Goal: Information Seeking & Learning: Learn about a topic

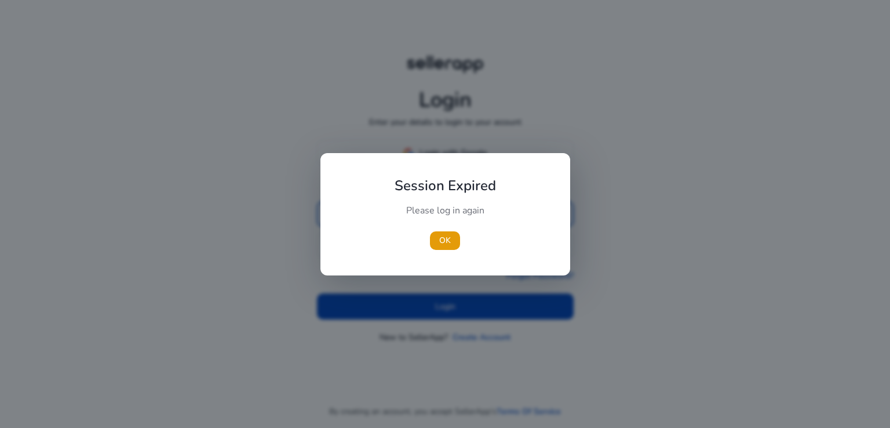
type input "**********"
click at [487, 318] on div at bounding box center [445, 214] width 890 height 428
click at [450, 235] on span "OK" at bounding box center [445, 240] width 12 height 12
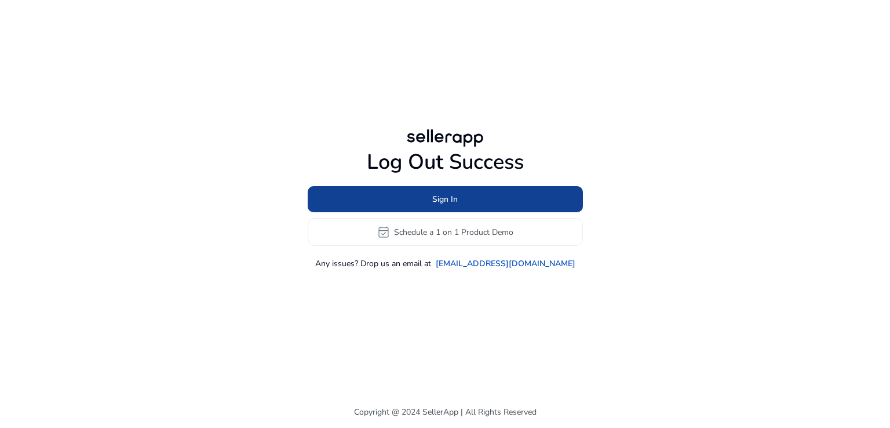
click at [466, 194] on span at bounding box center [445, 199] width 275 height 28
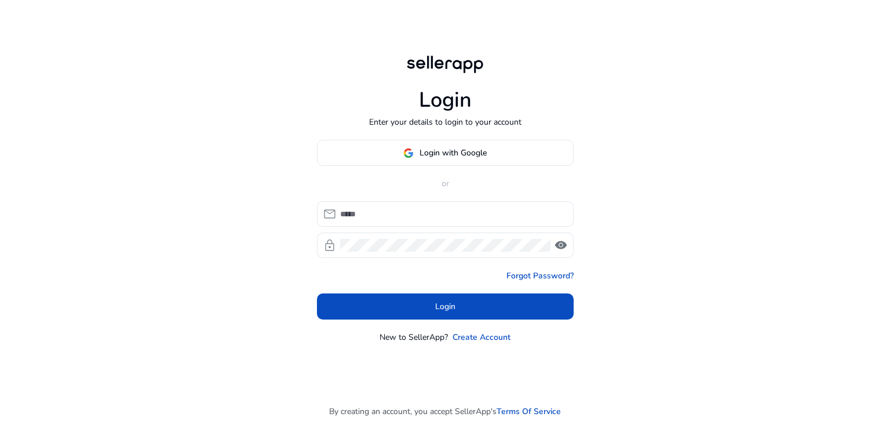
type input "**********"
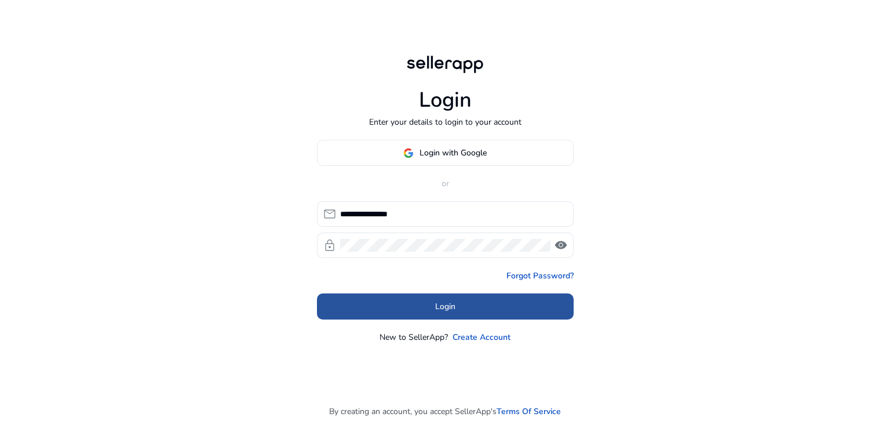
click at [491, 306] on span at bounding box center [445, 307] width 257 height 28
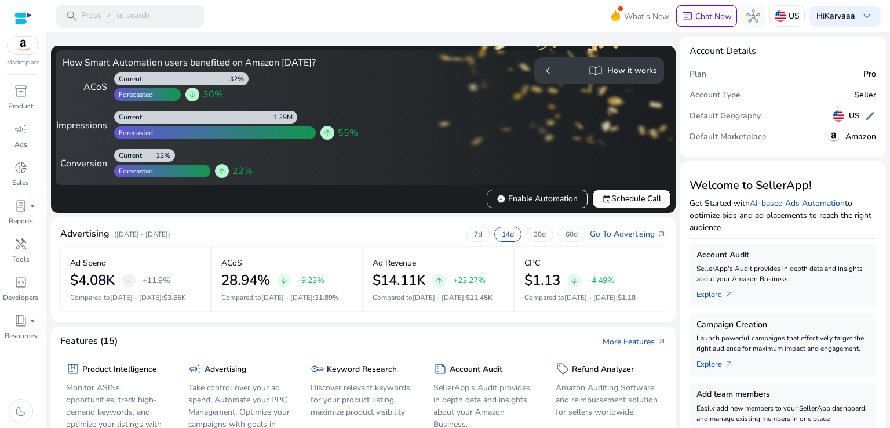
click at [23, 56] on div "Marketplace" at bounding box center [23, 33] width 46 height 67
click at [23, 44] on img at bounding box center [23, 45] width 31 height 17
click at [23, 14] on div at bounding box center [22, 18] width 17 height 13
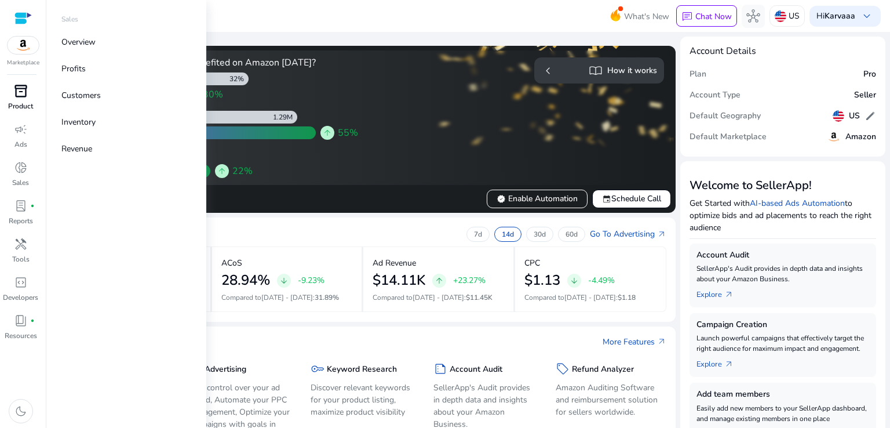
click at [18, 108] on p "Product" at bounding box center [20, 106] width 25 height 10
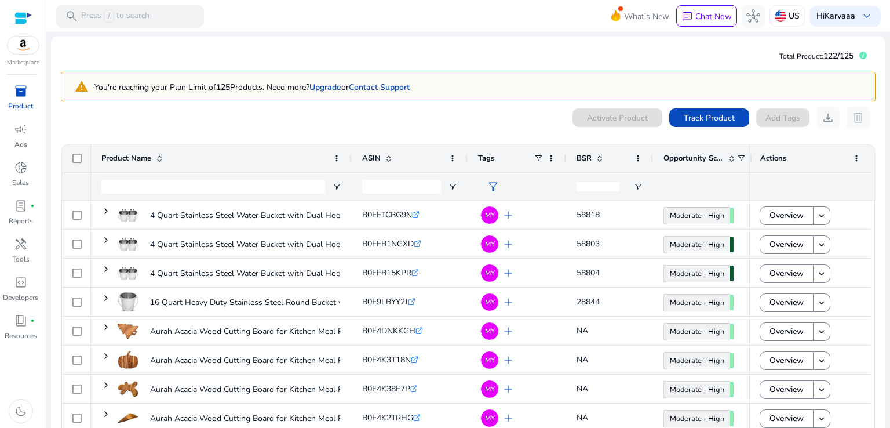
click at [19, 59] on p "Marketplace" at bounding box center [23, 63] width 32 height 9
click at [21, 42] on img at bounding box center [23, 45] width 31 height 17
click at [20, 24] on div at bounding box center [22, 18] width 17 height 13
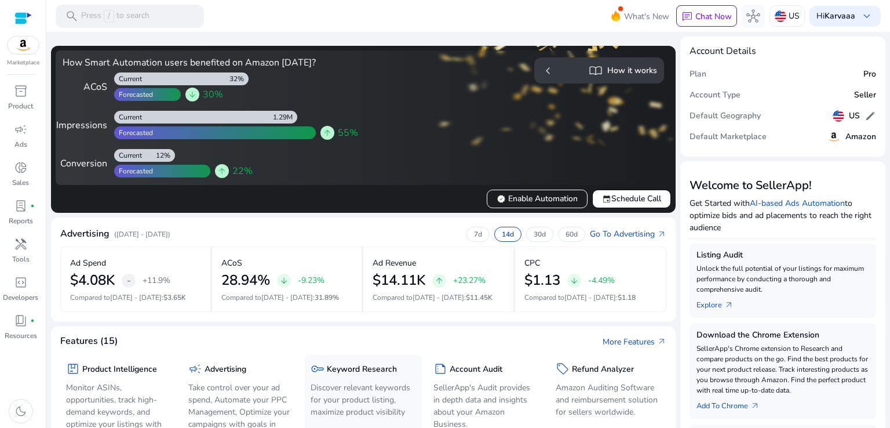
click at [361, 385] on p "Discover relevant keywords for your product listing, maximize product visibility" at bounding box center [363, 399] width 105 height 37
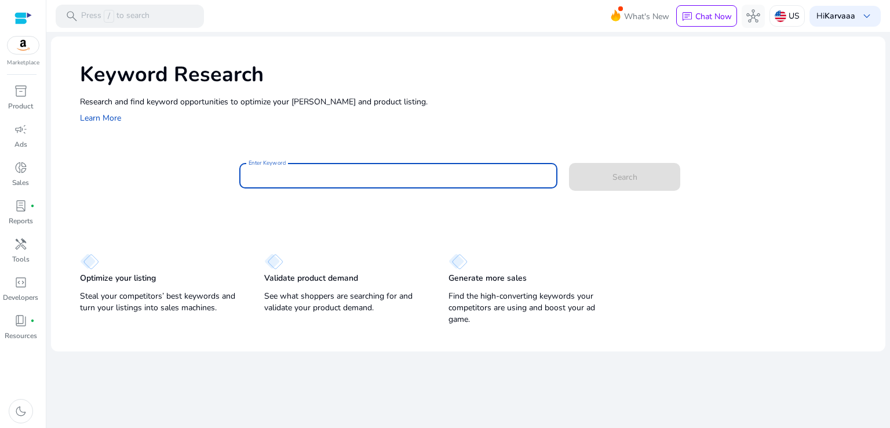
click at [307, 173] on input "Enter Keyword" at bounding box center [399, 175] width 300 height 13
type input "**********"
click at [569, 163] on button "Search" at bounding box center [624, 177] width 111 height 28
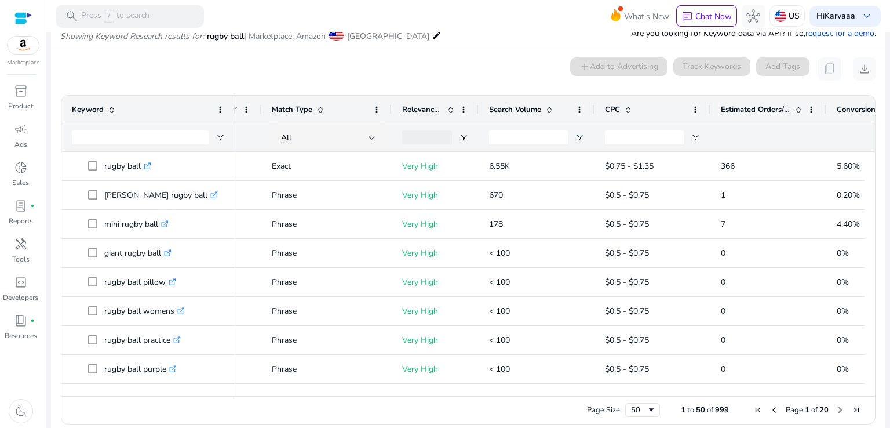
scroll to position [0, 74]
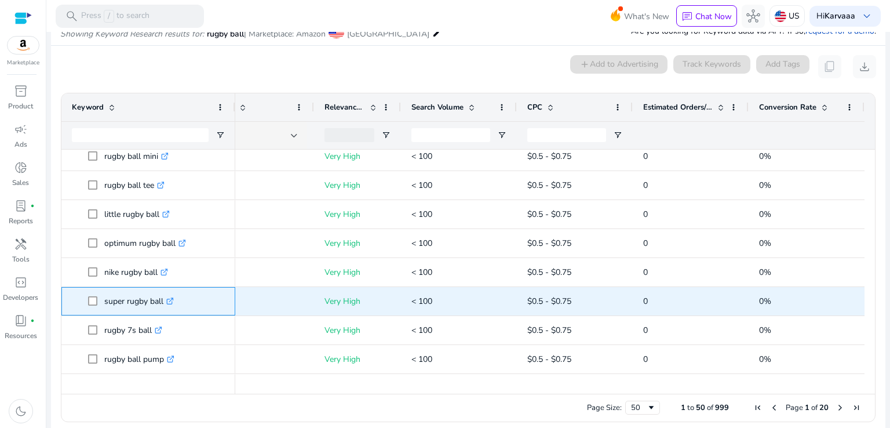
drag, startPoint x: 99, startPoint y: 297, endPoint x: 163, endPoint y: 297, distance: 64.3
click at [163, 297] on span "super rugby ball .st0{fill:#2c8af8}" at bounding box center [156, 301] width 137 height 24
copy span "super rugby ball"
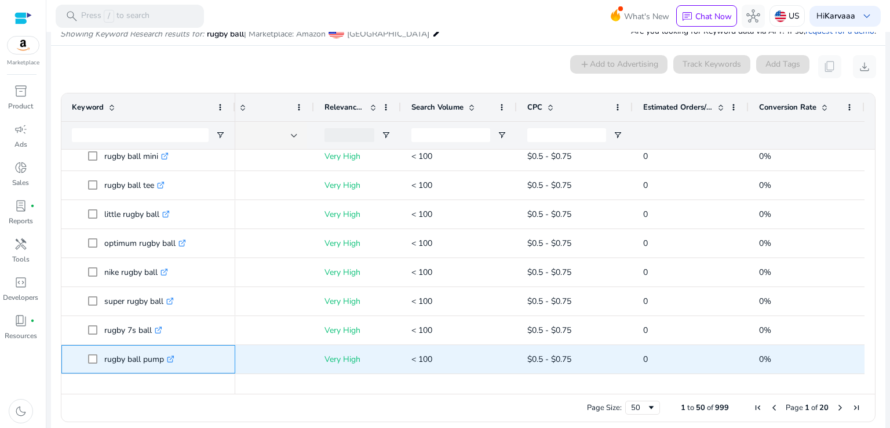
drag, startPoint x: 104, startPoint y: 356, endPoint x: 164, endPoint y: 358, distance: 60.3
click at [164, 358] on p "rugby ball pump .st0{fill:#2c8af8}" at bounding box center [139, 359] width 70 height 24
copy p "rugby ball pump"
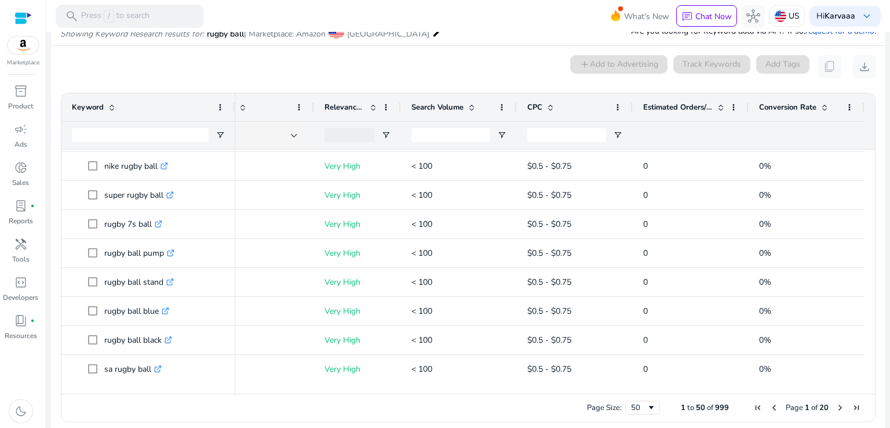
drag, startPoint x: 870, startPoint y: 352, endPoint x: 867, endPoint y: 378, distance: 26.8
click at [867, 378] on div "Drag here to set row groups Drag here to set column labels Keyword Tags 0" at bounding box center [468, 257] width 815 height 329
click at [866, 383] on div at bounding box center [870, 388] width 10 height 10
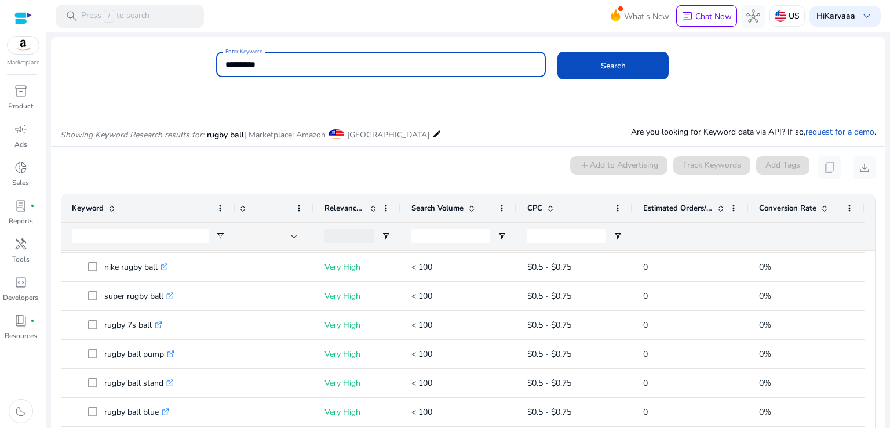
click at [298, 65] on input "**********" at bounding box center [381, 64] width 312 height 13
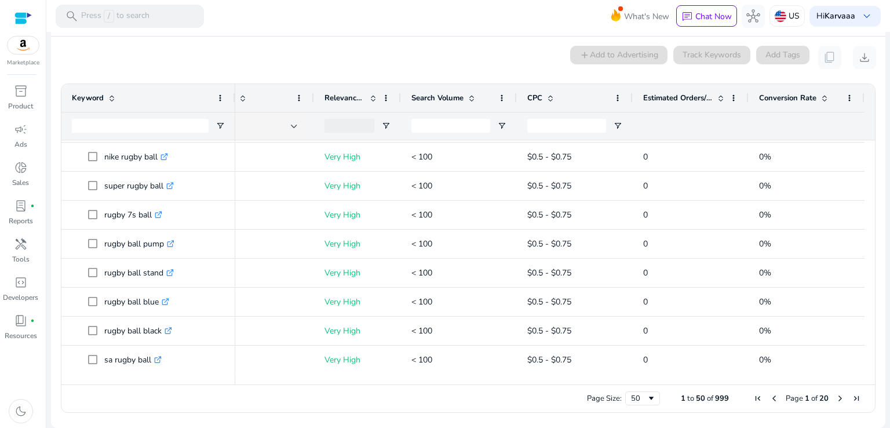
click at [835, 403] on span "Page 1 of 20" at bounding box center [807, 398] width 115 height 10
click at [836, 395] on span "Next Page" at bounding box center [840, 397] width 9 height 9
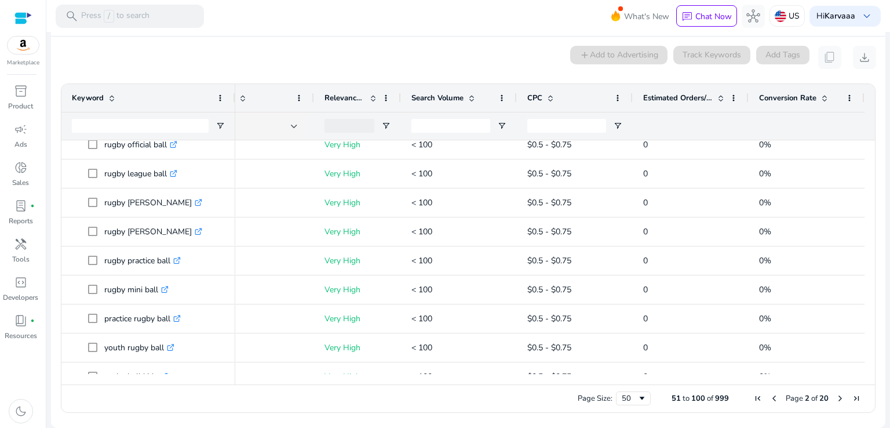
scroll to position [129, 0]
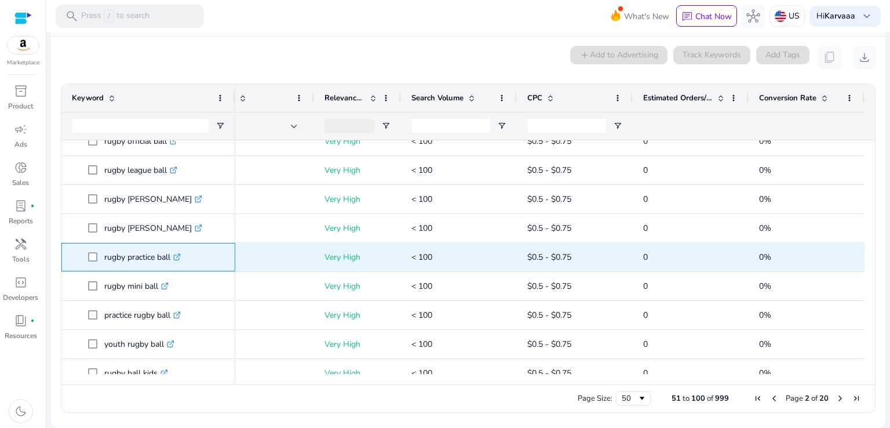
drag, startPoint x: 100, startPoint y: 257, endPoint x: 169, endPoint y: 255, distance: 69.6
click at [169, 255] on span "rugby practice ball .st0{fill:#2c8af8}" at bounding box center [156, 257] width 137 height 24
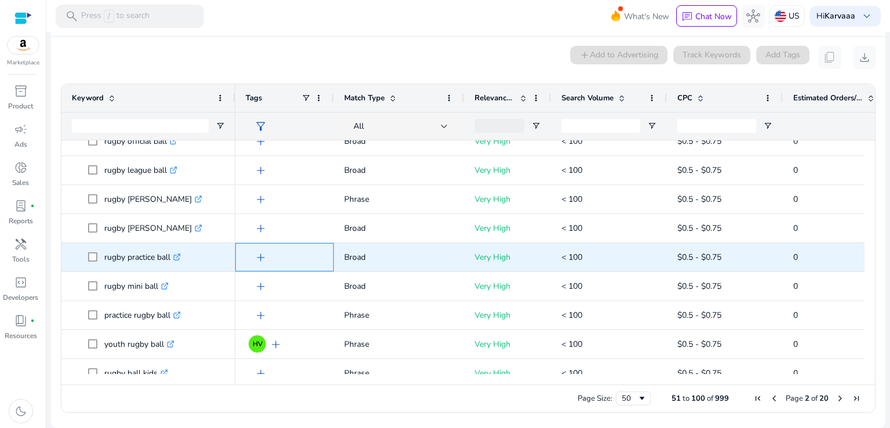
copy span "rugby practice bal"
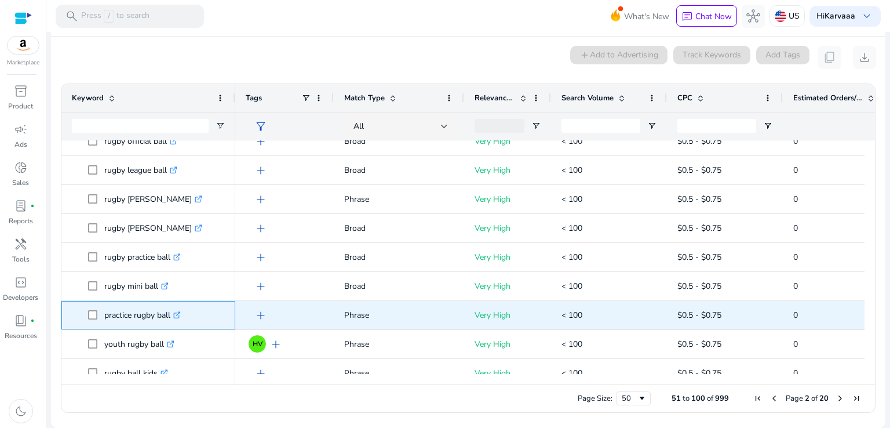
drag, startPoint x: 115, startPoint y: 311, endPoint x: 172, endPoint y: 316, distance: 57.0
click at [172, 316] on p "practice rugby ball .st0{fill:#2c8af8}" at bounding box center [142, 315] width 76 height 24
copy p "practice rugby ball"
click at [538, 319] on p "Very High" at bounding box center [508, 315] width 66 height 24
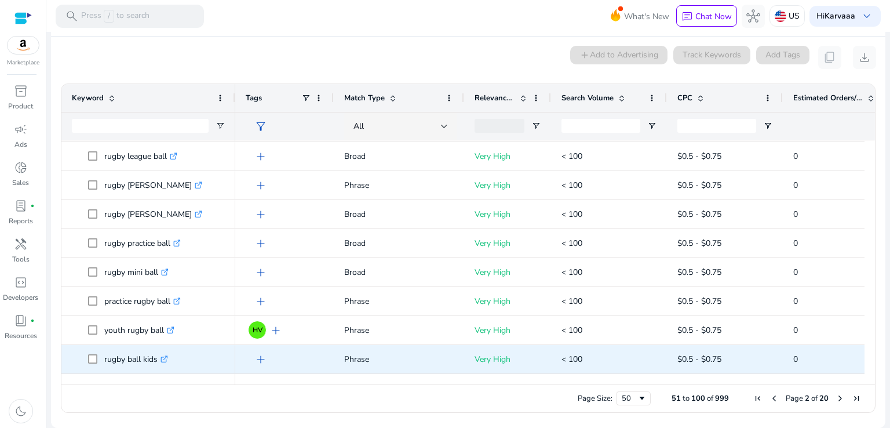
scroll to position [172, 0]
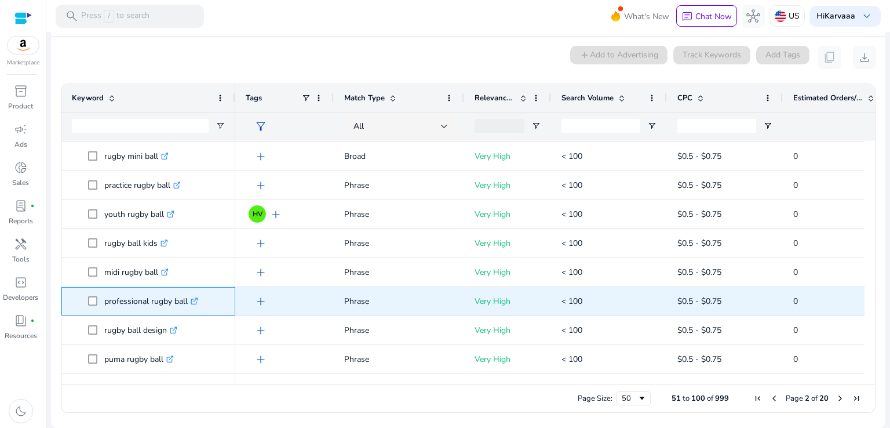
drag, startPoint x: 102, startPoint y: 300, endPoint x: 188, endPoint y: 302, distance: 85.8
click at [188, 302] on span "professional rugby ball .st0{fill:#2c8af8}" at bounding box center [156, 301] width 137 height 24
copy span "professional rugby ball"
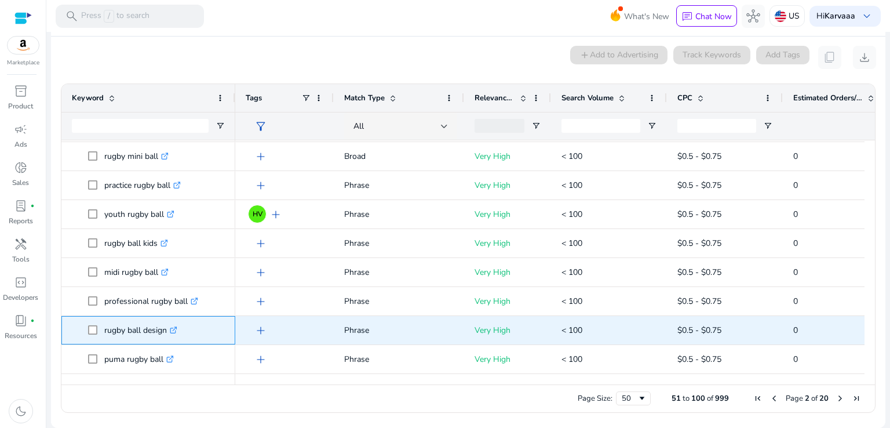
drag, startPoint x: 103, startPoint y: 331, endPoint x: 166, endPoint y: 333, distance: 63.8
click at [166, 333] on span "rugby ball design .st0{fill:#2c8af8}" at bounding box center [156, 330] width 137 height 24
copy span "rugby ball design"
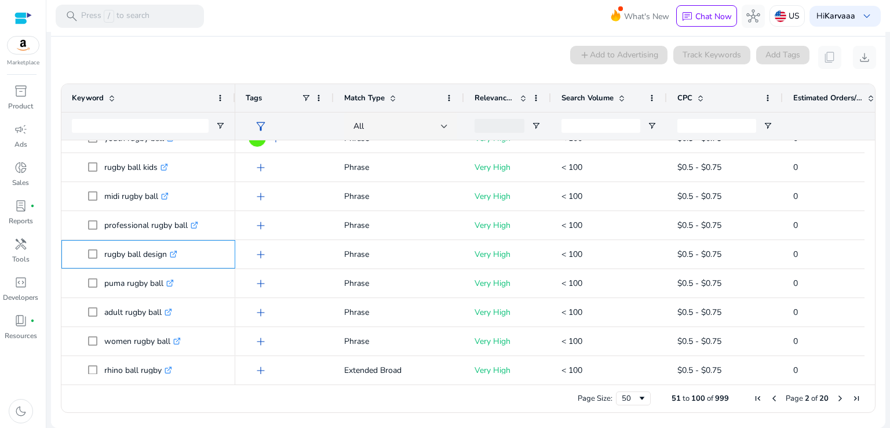
scroll to position [338, 0]
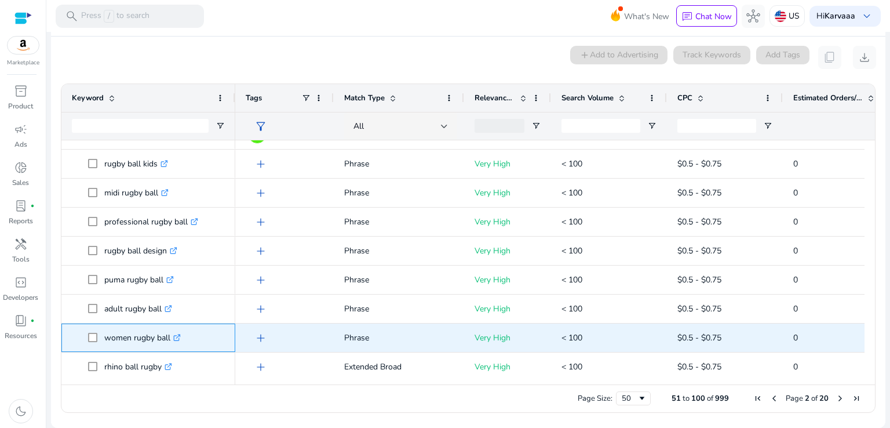
drag, startPoint x: 98, startPoint y: 338, endPoint x: 171, endPoint y: 338, distance: 73.0
click at [171, 338] on span "women rugby ball .st0{fill:#2c8af8}" at bounding box center [156, 338] width 137 height 24
copy span "women rugby ball"
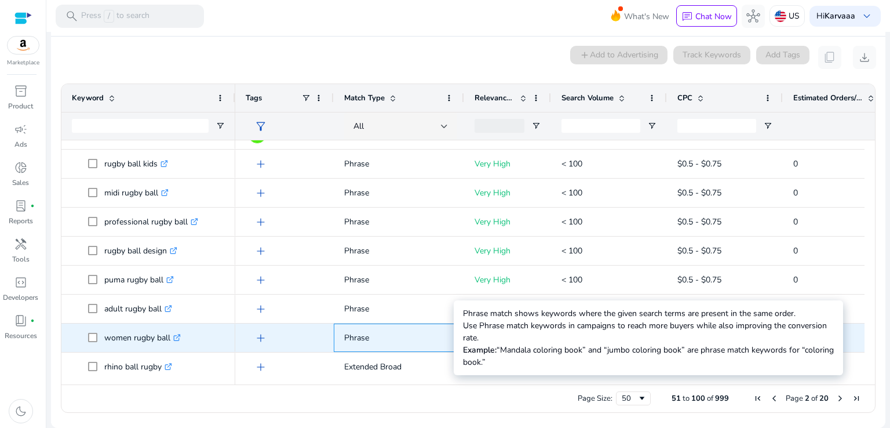
click at [395, 336] on p "Phrase" at bounding box center [399, 338] width 110 height 24
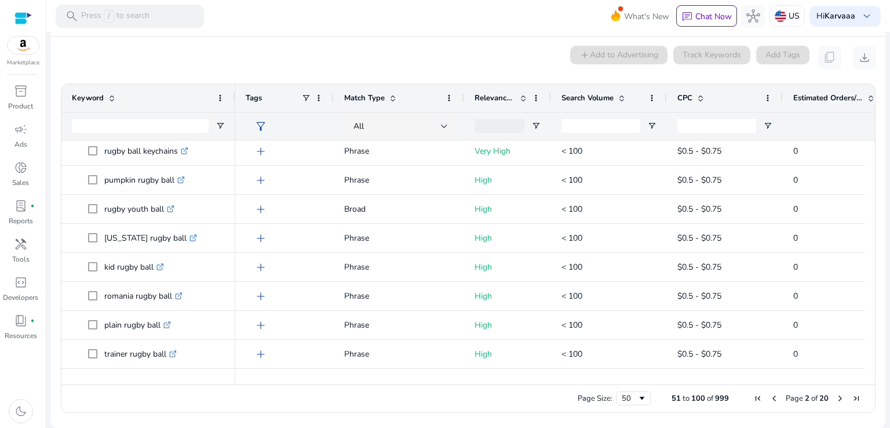
scroll to position [708, 0]
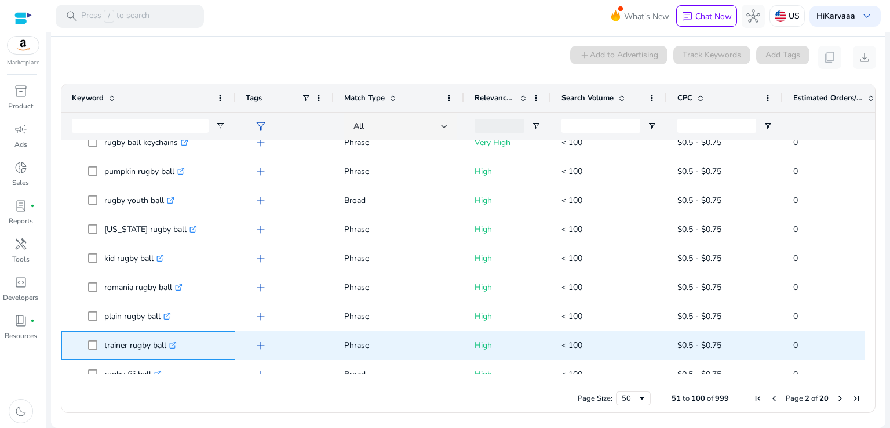
drag, startPoint x: 102, startPoint y: 342, endPoint x: 165, endPoint y: 343, distance: 62.6
click at [165, 343] on span "trainer rugby ball .st0{fill:#2c8af8}" at bounding box center [156, 345] width 137 height 24
copy span "trainer rugby bal"
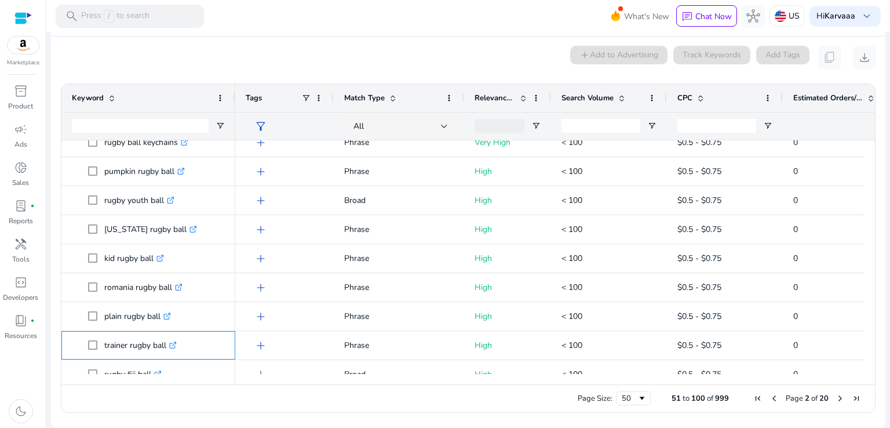
scroll to position [0, 0]
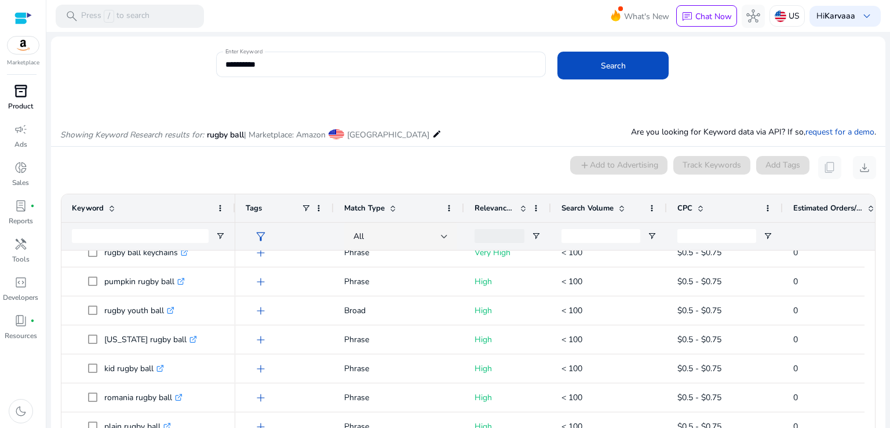
click at [17, 91] on span "inventory_2" at bounding box center [21, 91] width 14 height 14
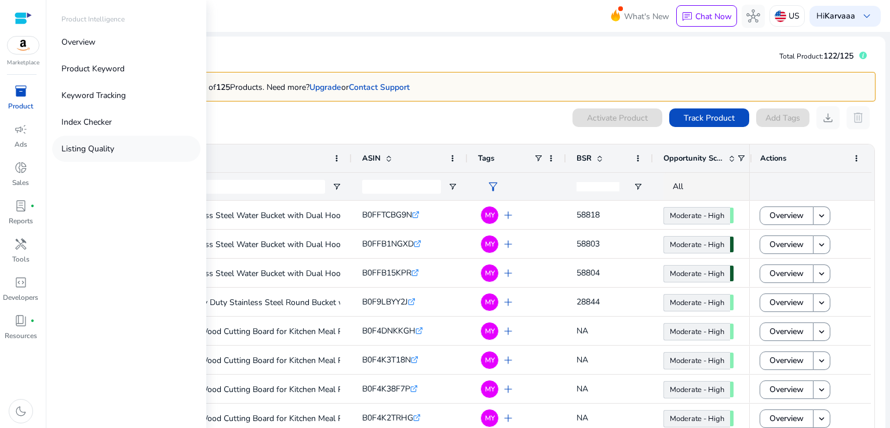
click at [95, 155] on link "Listing Quality" at bounding box center [126, 149] width 148 height 26
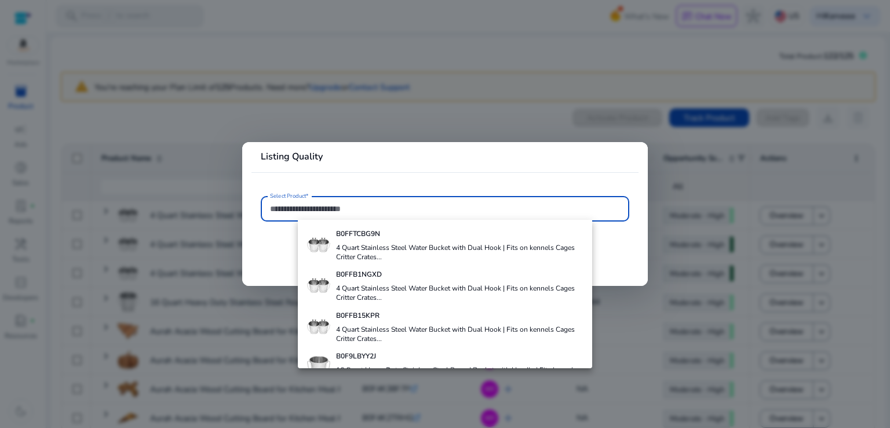
paste input "**********"
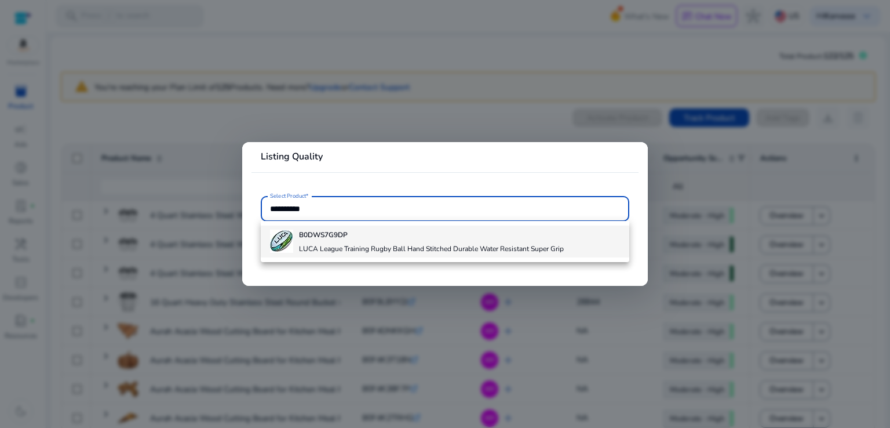
type input "**********"
click at [382, 248] on h4 "LUCA League Training Rugby Ball Hand Stitched Durable Water Resistant Super Grip" at bounding box center [431, 248] width 265 height 9
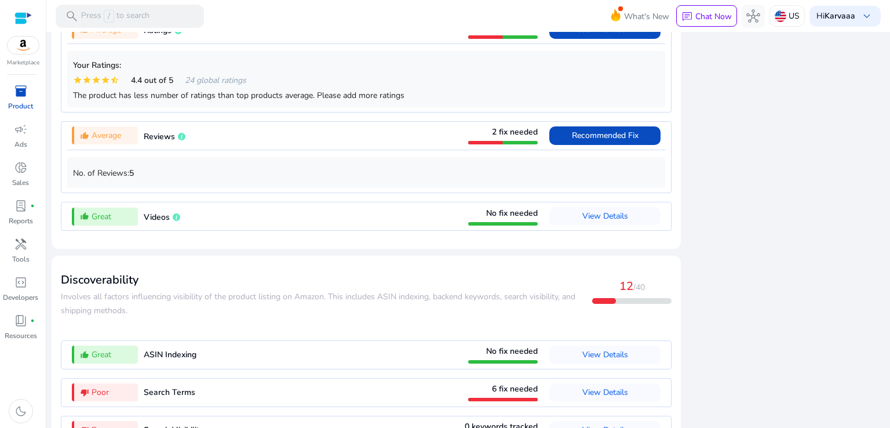
scroll to position [1101, 0]
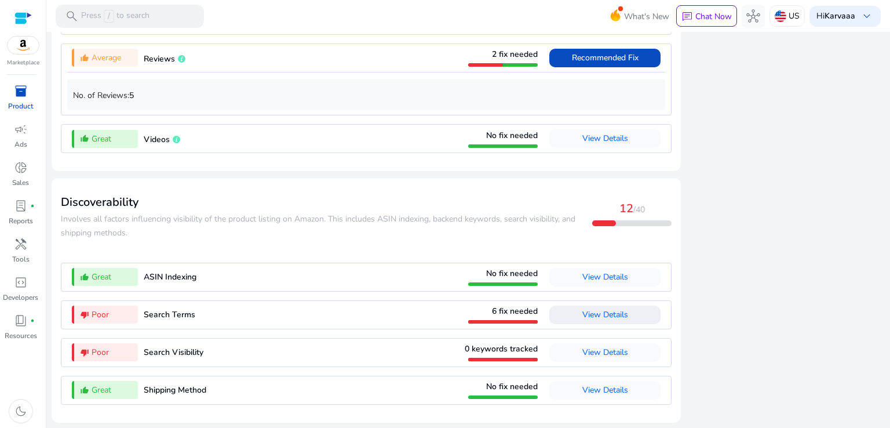
click at [589, 321] on span "View Details" at bounding box center [605, 314] width 46 height 19
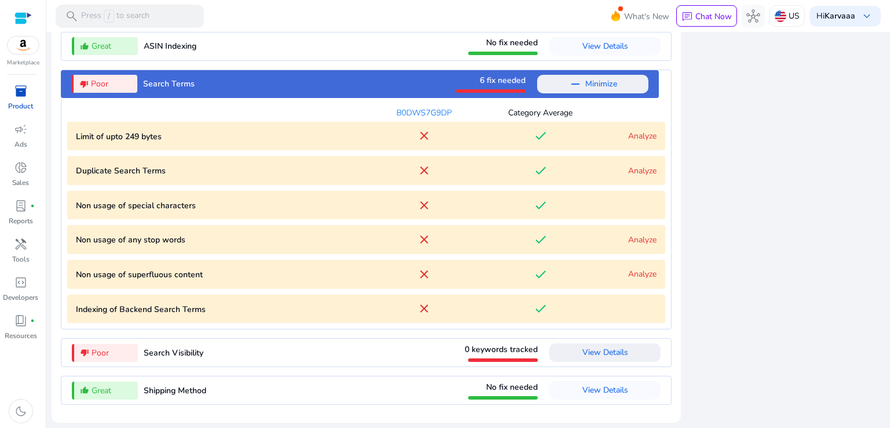
scroll to position [1332, 0]
click at [586, 146] on bytes "Limit of upto 249 bytes close done Analyze" at bounding box center [366, 136] width 598 height 29
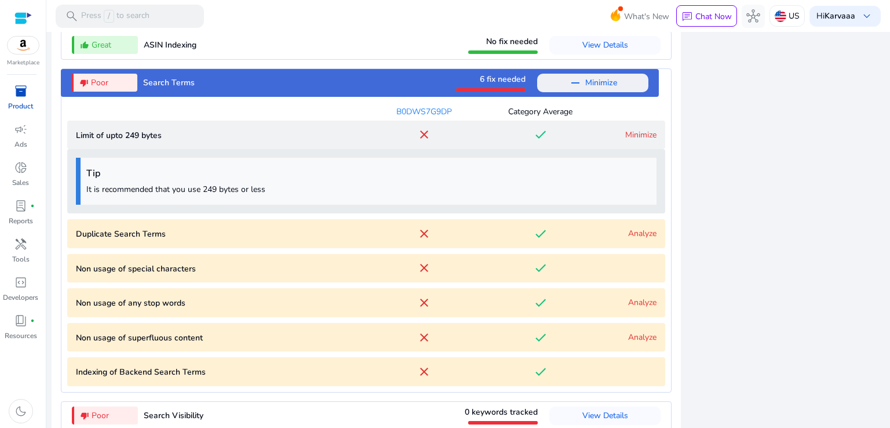
scroll to position [1396, 0]
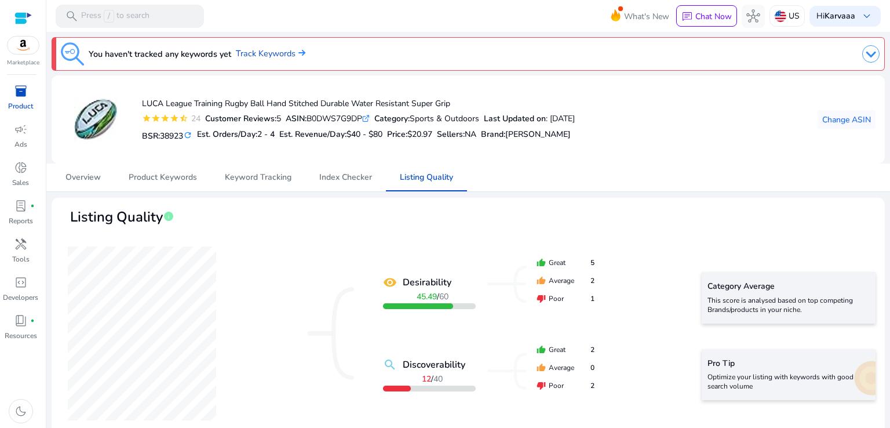
scroll to position [1396, 0]
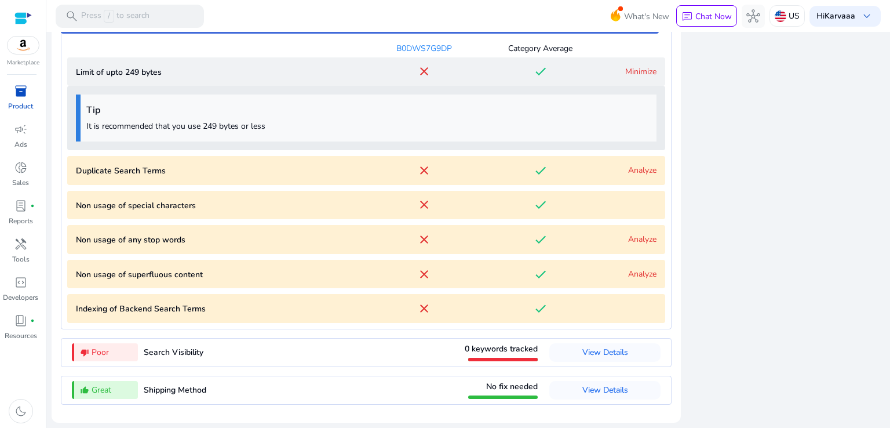
click at [597, 187] on div "B0DWS7G9DP Category Average Limit of upto 249 bytes close done Minimize Tip It …" at bounding box center [366, 178] width 598 height 289
click at [598, 183] on Terms "Duplicate Search Terms close done Analyze" at bounding box center [366, 170] width 598 height 29
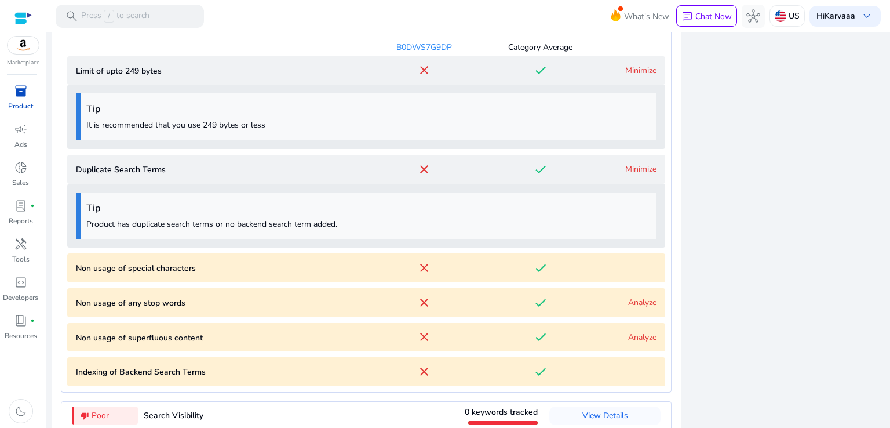
scroll to position [1460, 0]
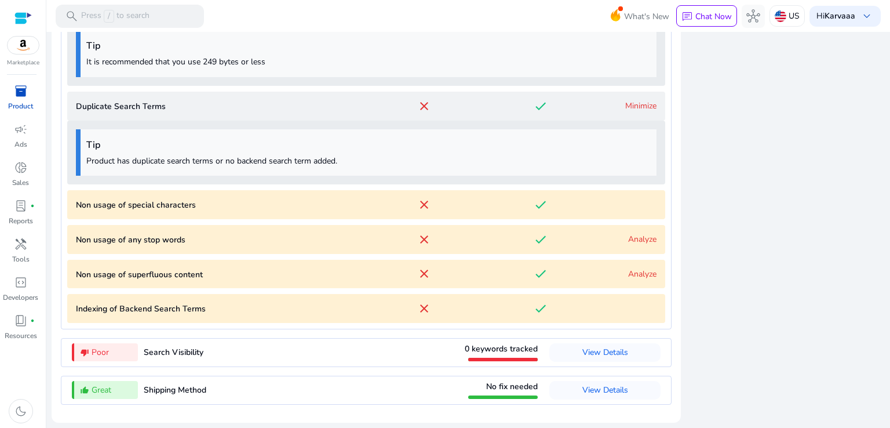
click at [589, 239] on div "done" at bounding box center [540, 239] width 116 height 14
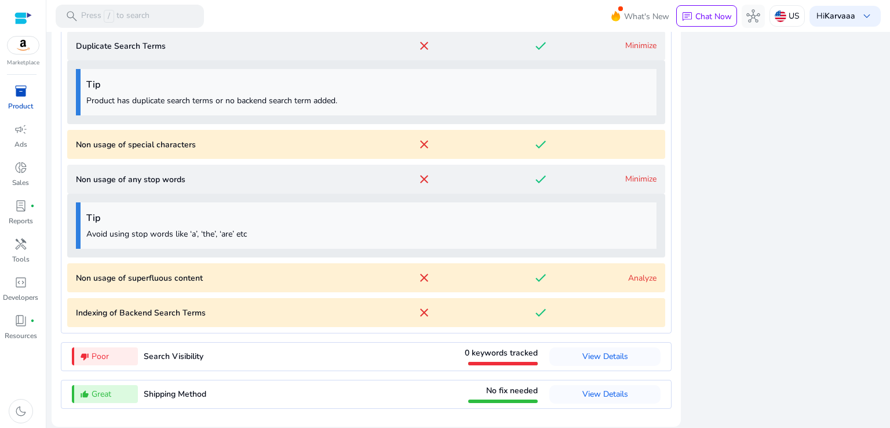
scroll to position [1525, 0]
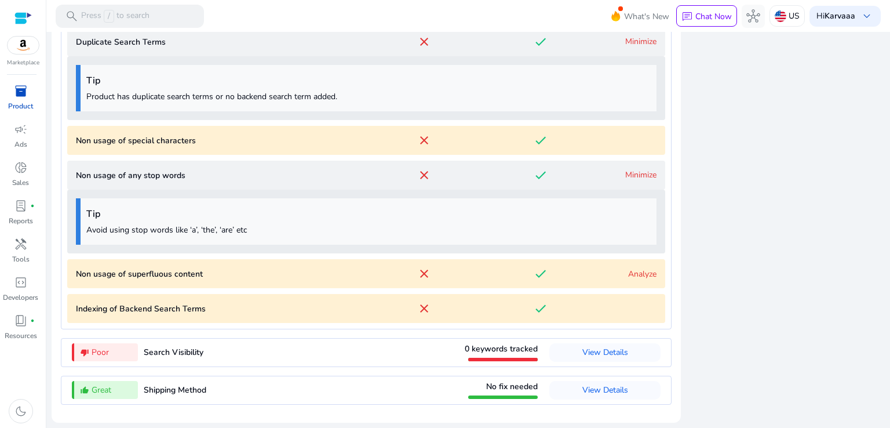
click at [543, 271] on mat-icon "done" at bounding box center [541, 274] width 14 height 14
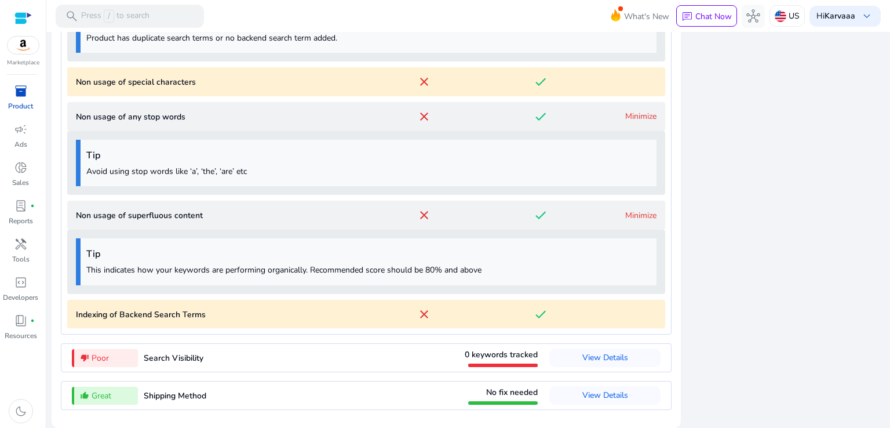
scroll to position [1589, 0]
